Goal: Navigation & Orientation: Find specific page/section

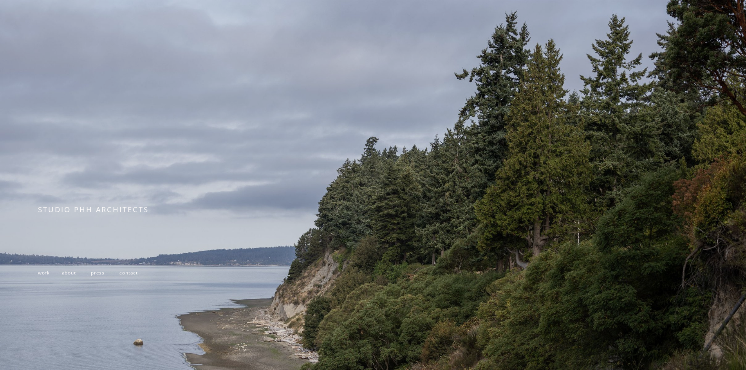
click at [45, 275] on span "work" at bounding box center [44, 272] width 12 height 6
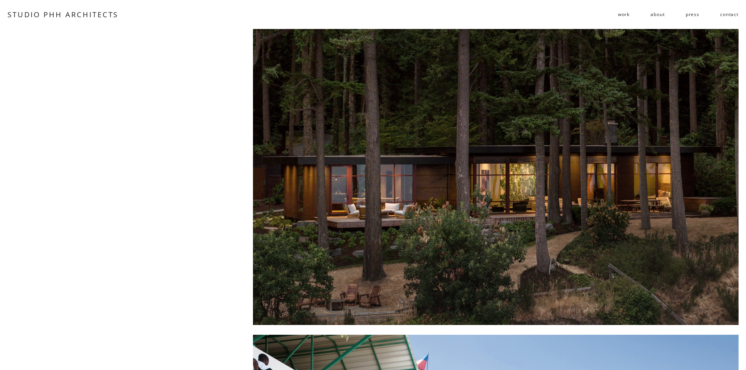
click at [0, 0] on span "residential" at bounding box center [0, 0] width 0 height 0
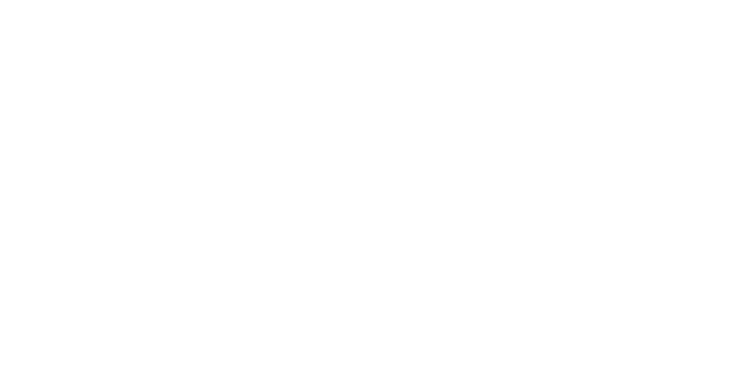
scroll to position [1018, 0]
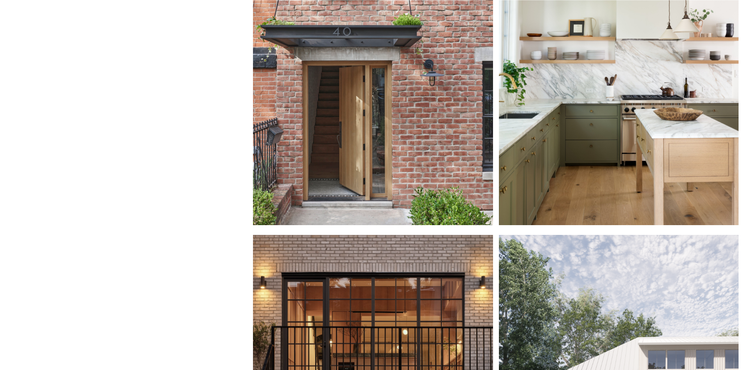
click at [393, 165] on div at bounding box center [373, 77] width 240 height 296
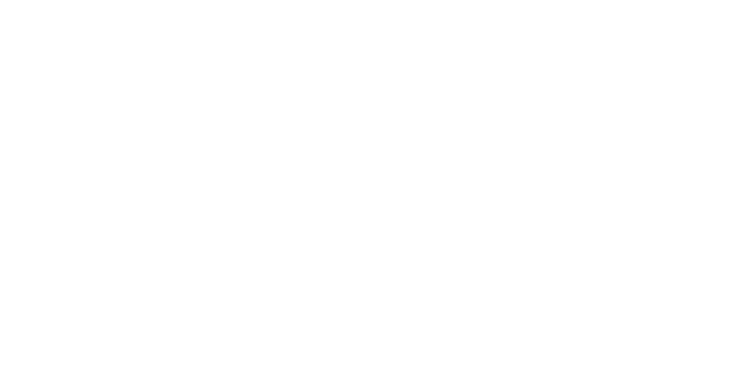
scroll to position [1057, 0]
